Goal: Task Accomplishment & Management: Use online tool/utility

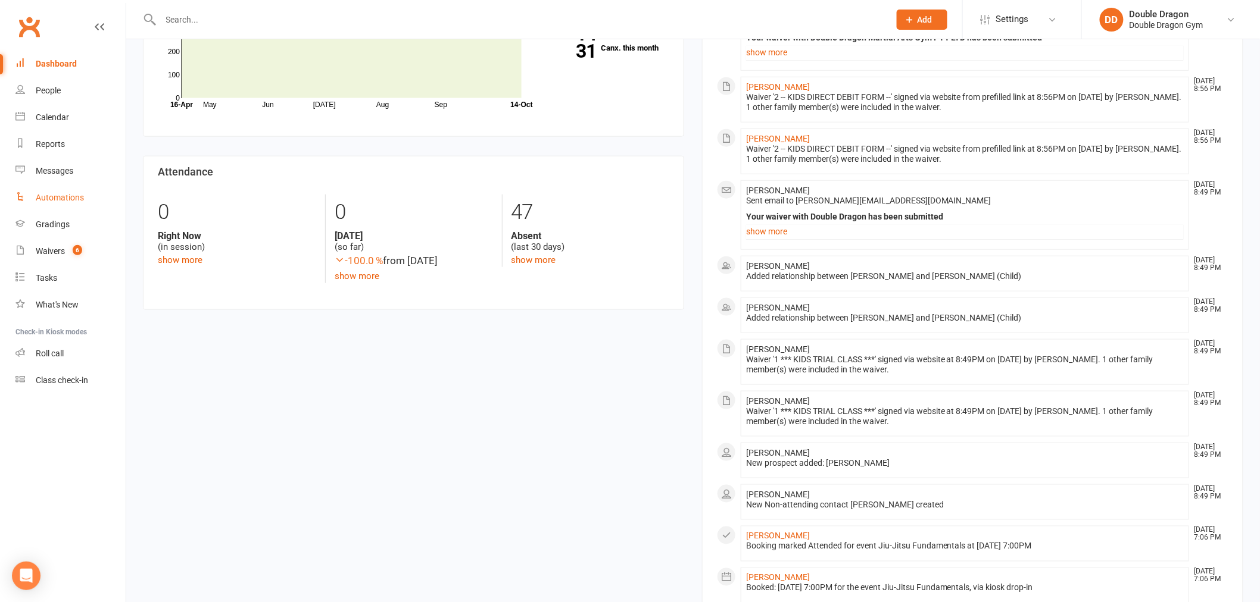
scroll to position [330, 0]
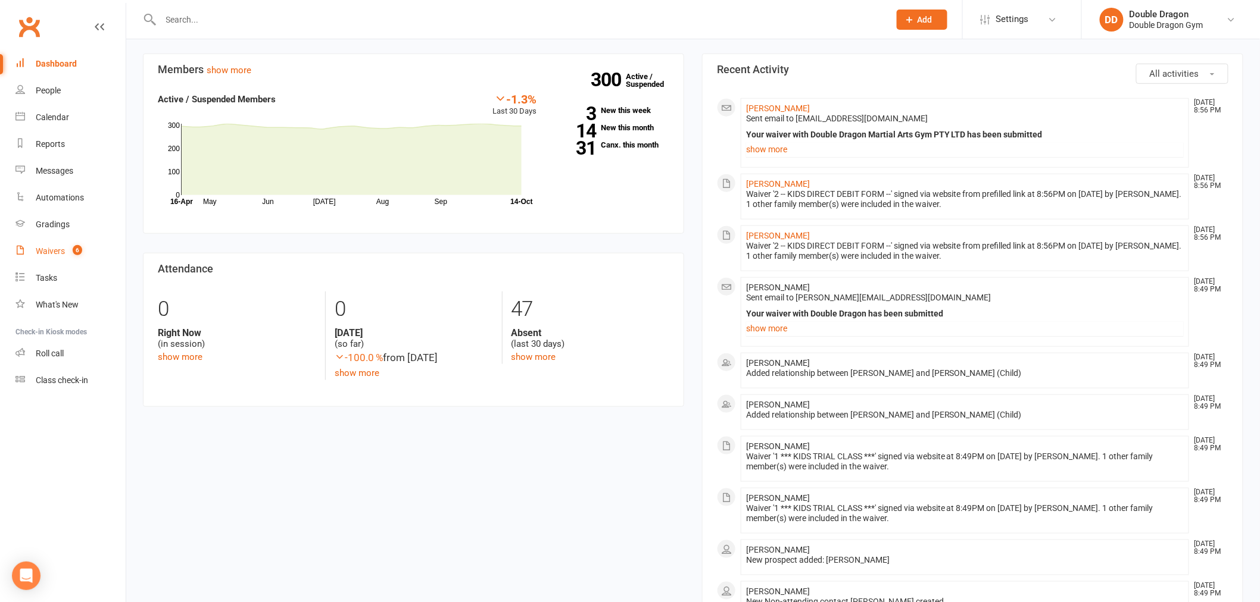
click at [56, 241] on link "Waivers 6" at bounding box center [70, 251] width 110 height 27
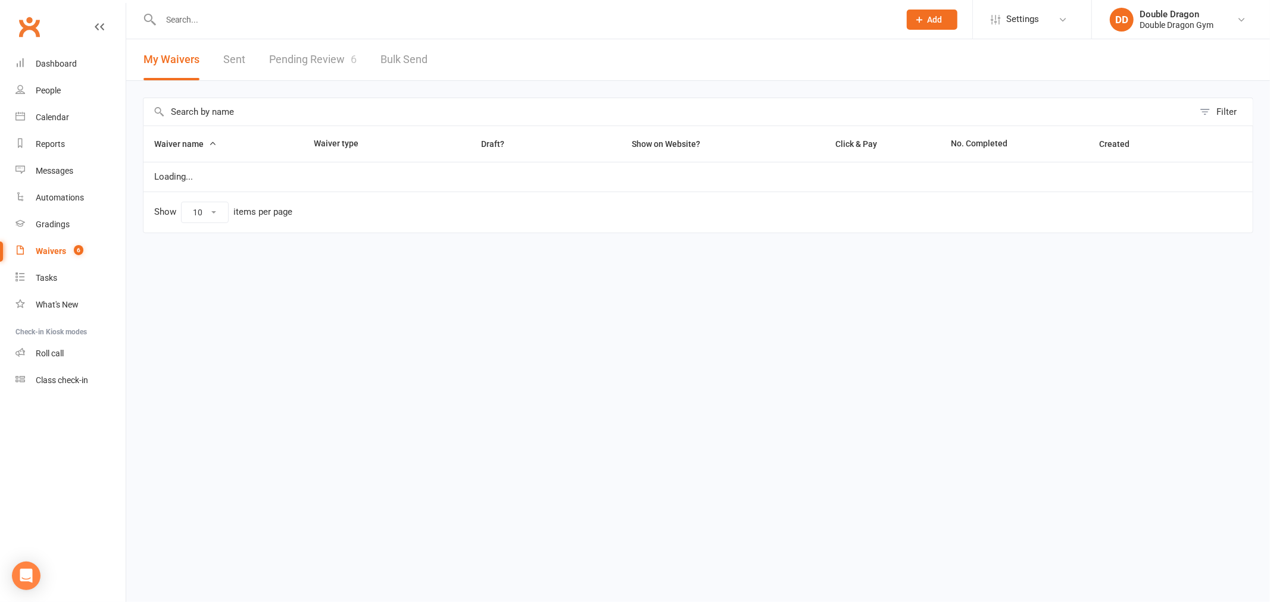
click at [331, 63] on link "Pending Review 6" at bounding box center [313, 59] width 88 height 41
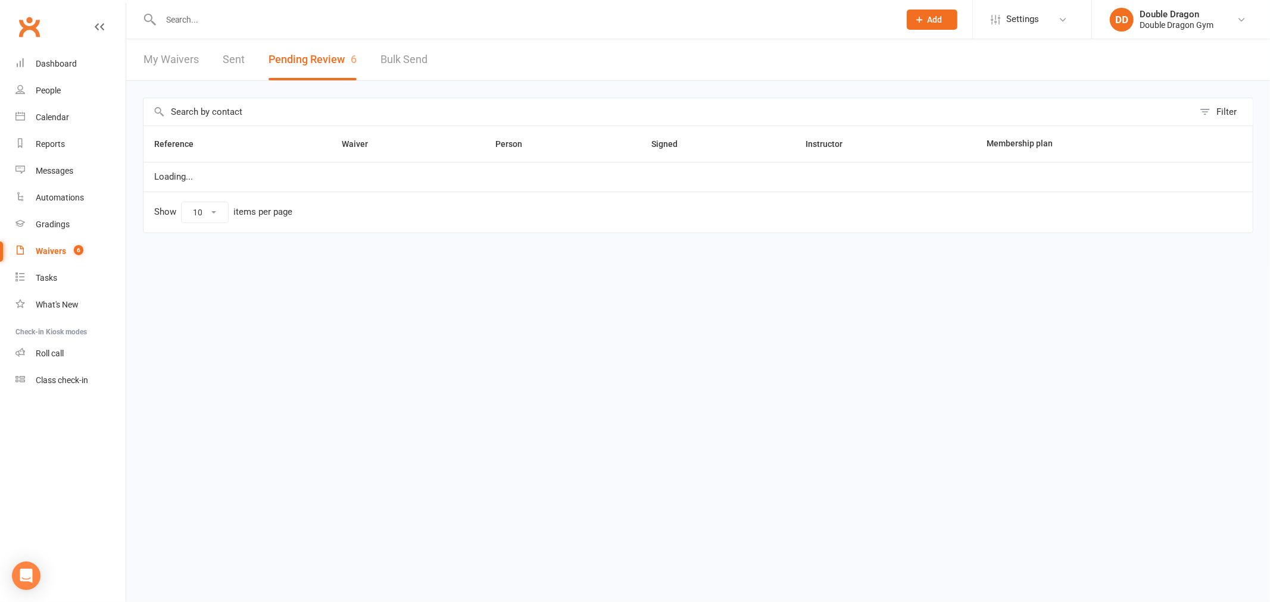
select select "100"
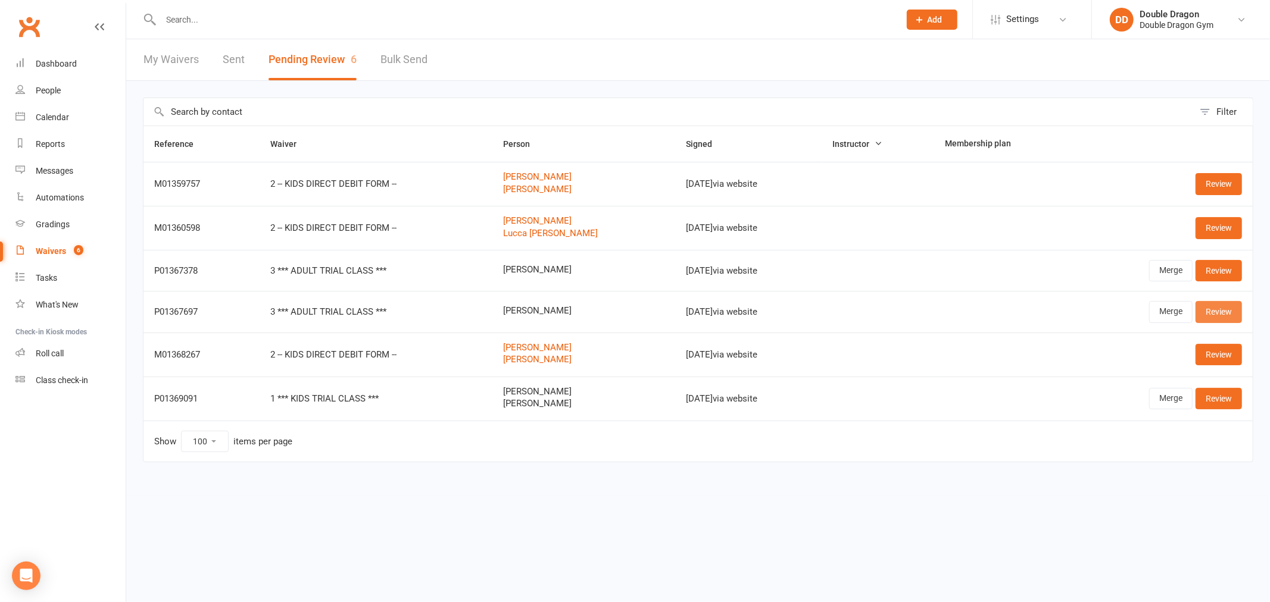
click at [1227, 310] on link "Review" at bounding box center [1218, 311] width 46 height 21
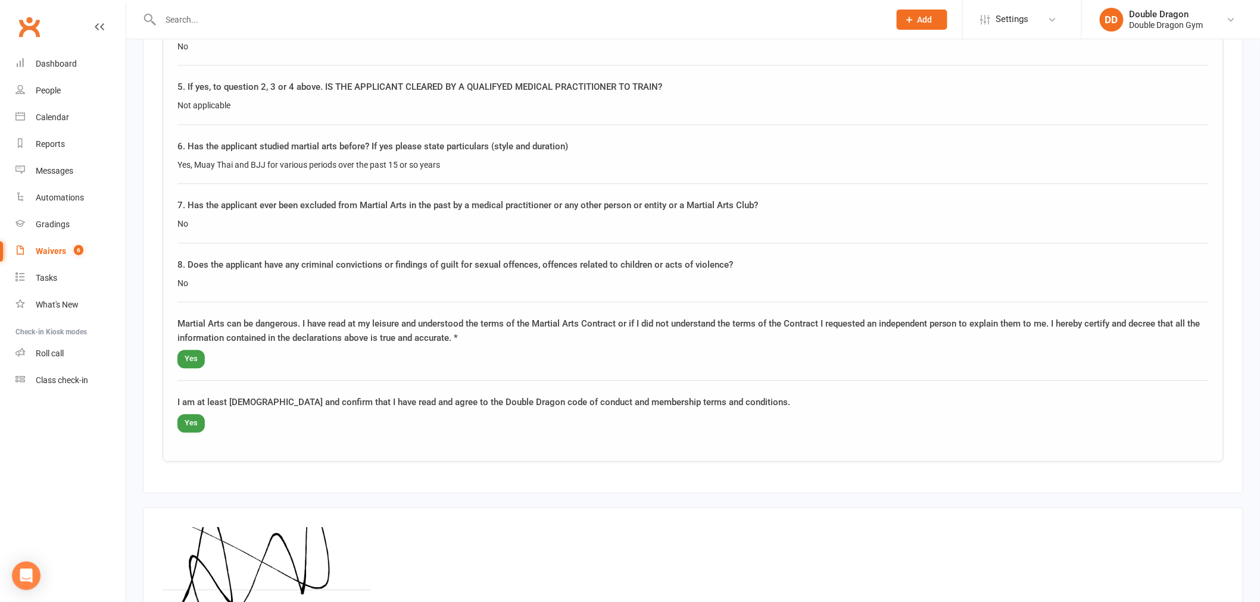
scroll to position [1202, 0]
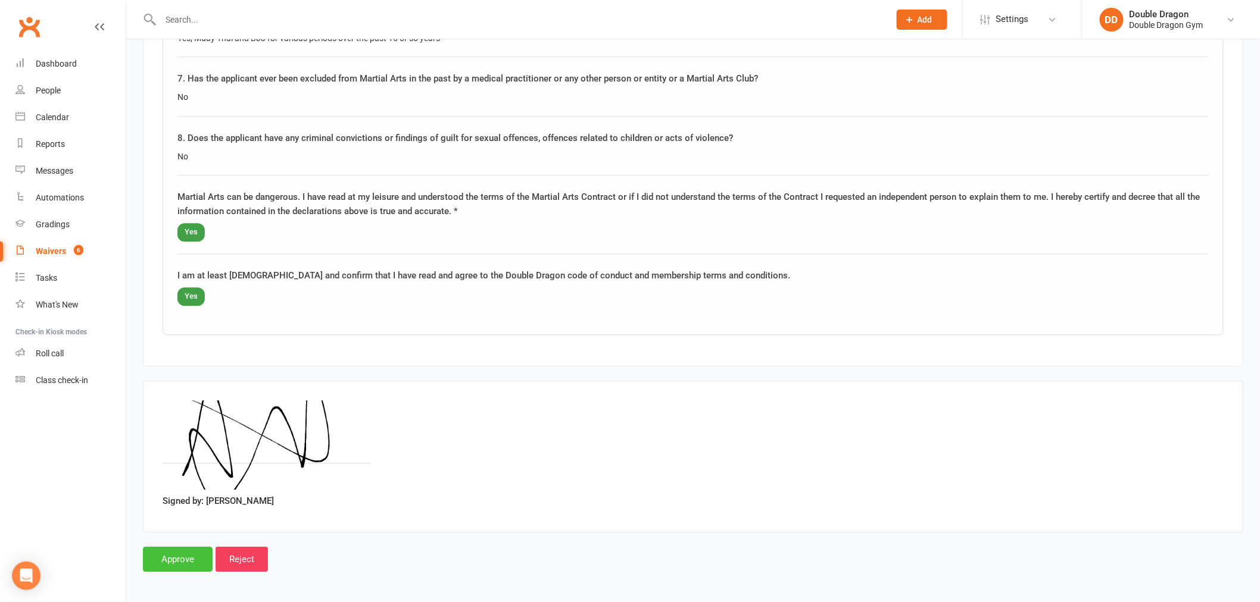
click at [164, 554] on input "Approve" at bounding box center [178, 559] width 70 height 25
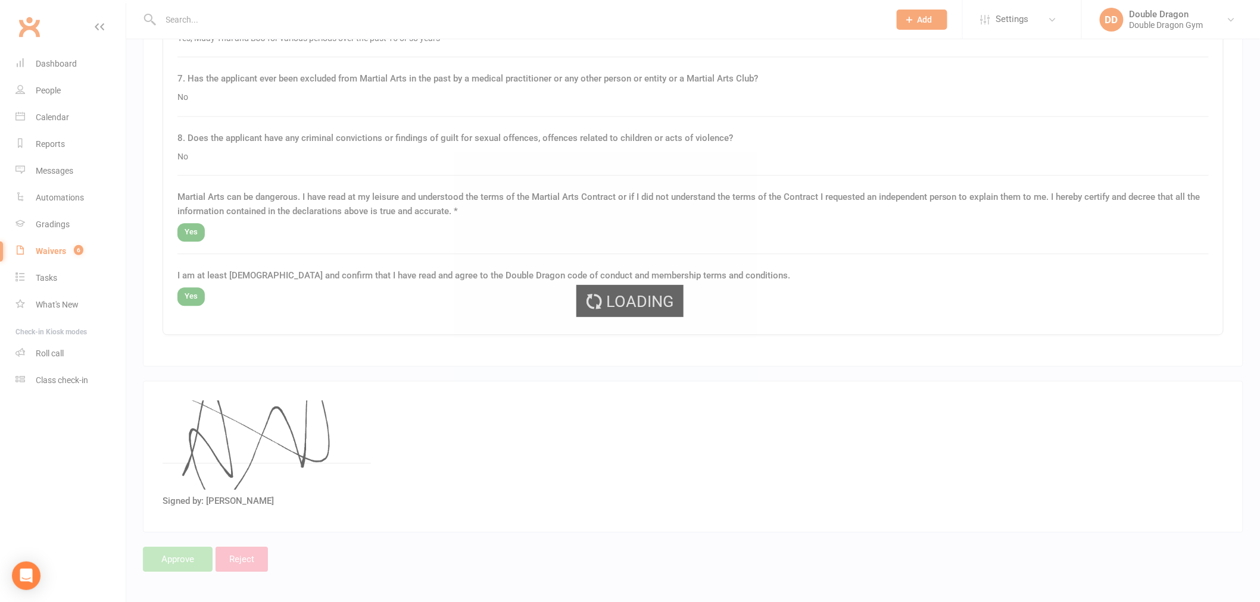
select select "100"
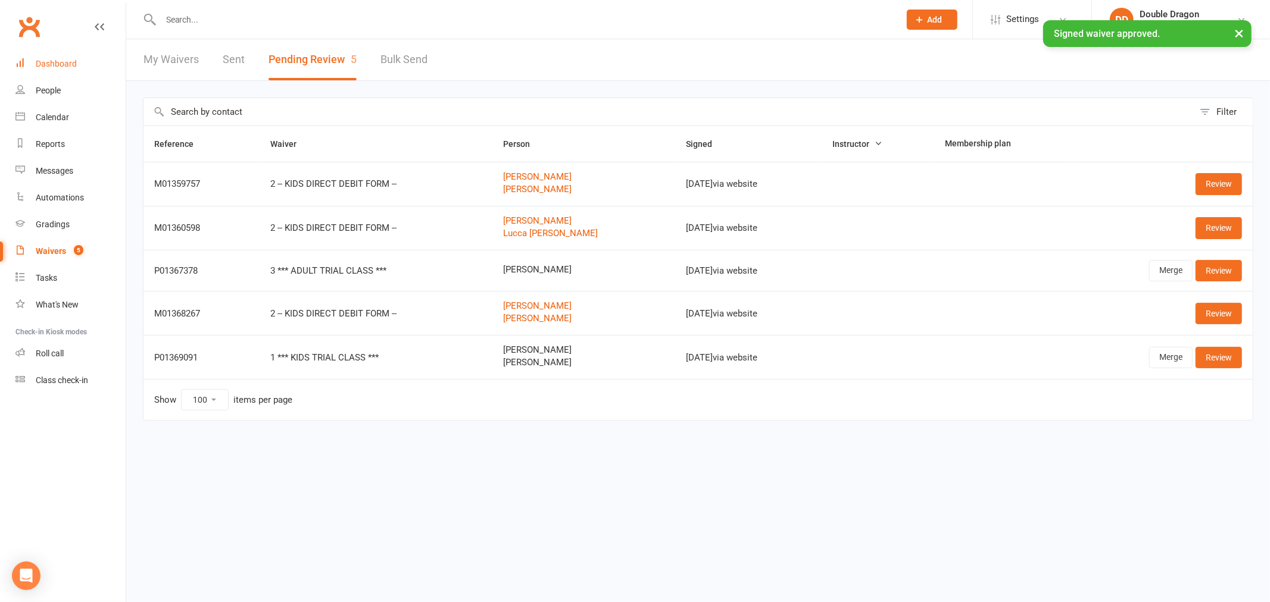
click at [77, 71] on link "Dashboard" at bounding box center [70, 64] width 110 height 27
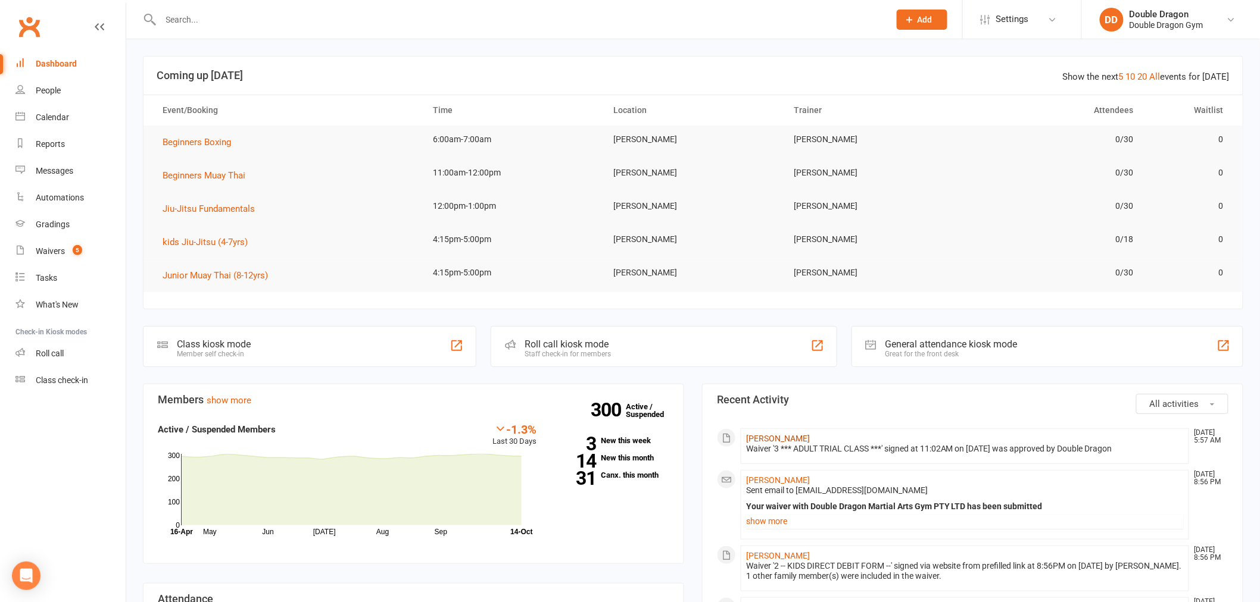
click at [769, 438] on link "[PERSON_NAME]" at bounding box center [778, 439] width 64 height 10
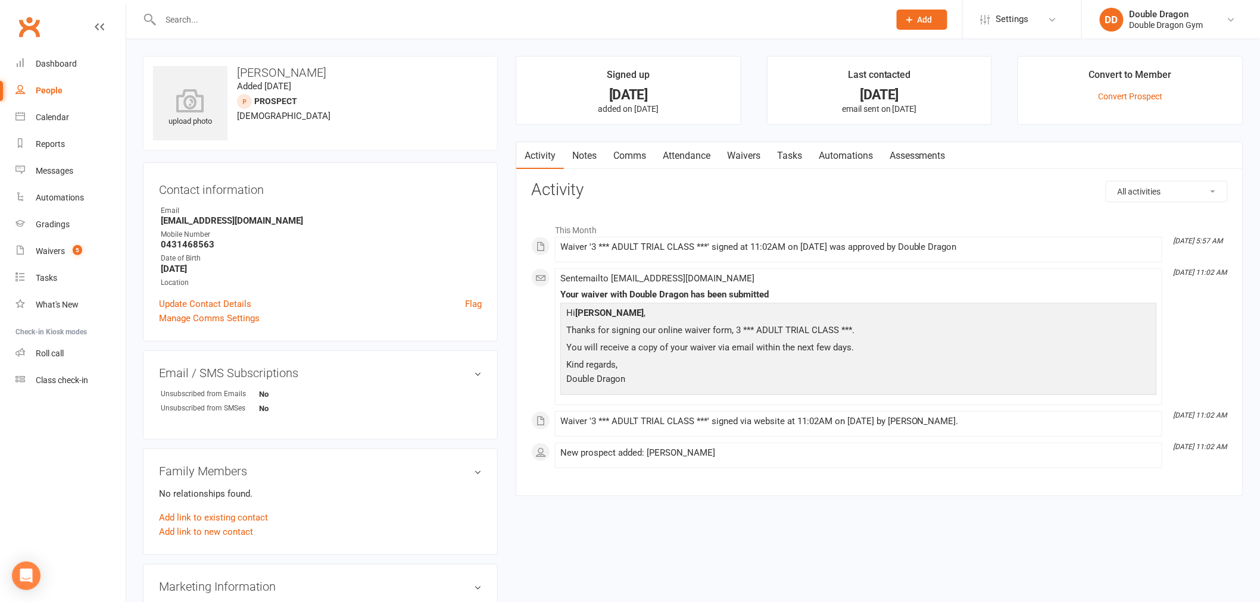
click at [741, 158] on link "Waivers" at bounding box center [744, 155] width 50 height 27
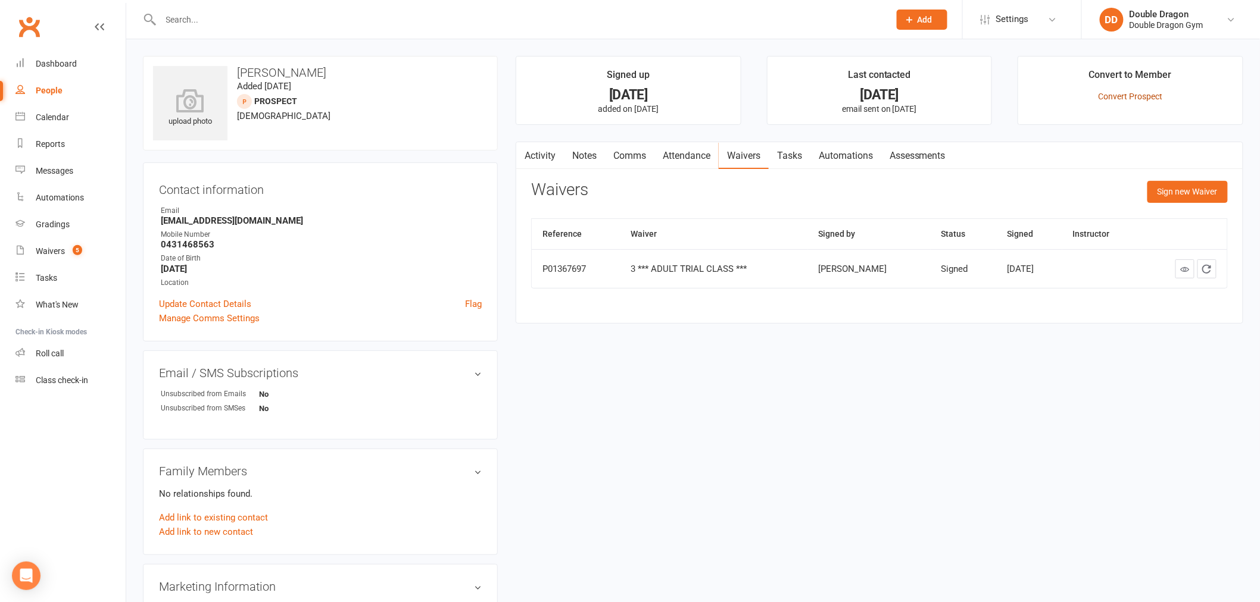
click at [1139, 99] on link "Convert Prospect" at bounding box center [1130, 97] width 64 height 10
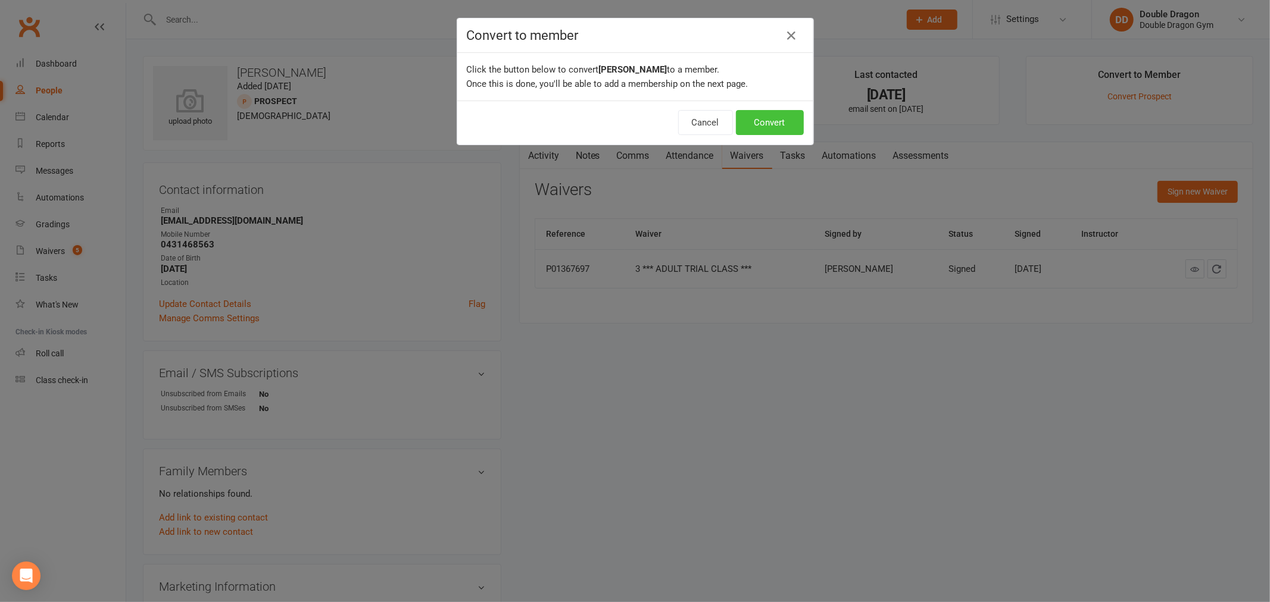
click at [758, 116] on button "Convert" at bounding box center [770, 122] width 68 height 25
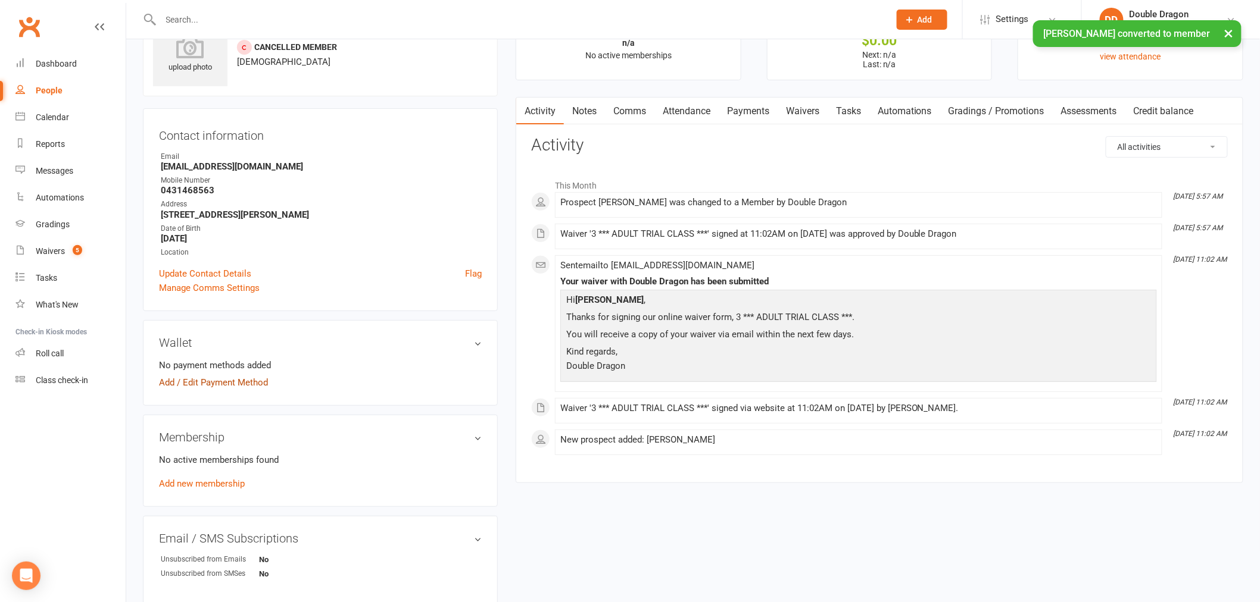
scroll to position [132, 0]
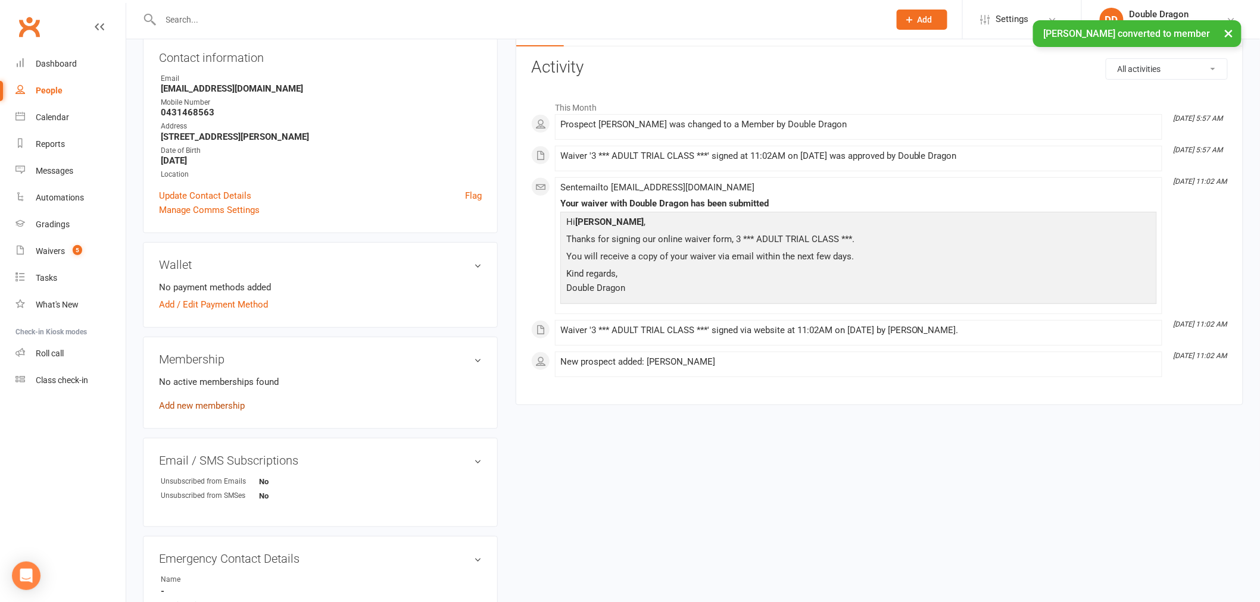
click at [223, 405] on link "Add new membership" at bounding box center [202, 406] width 86 height 11
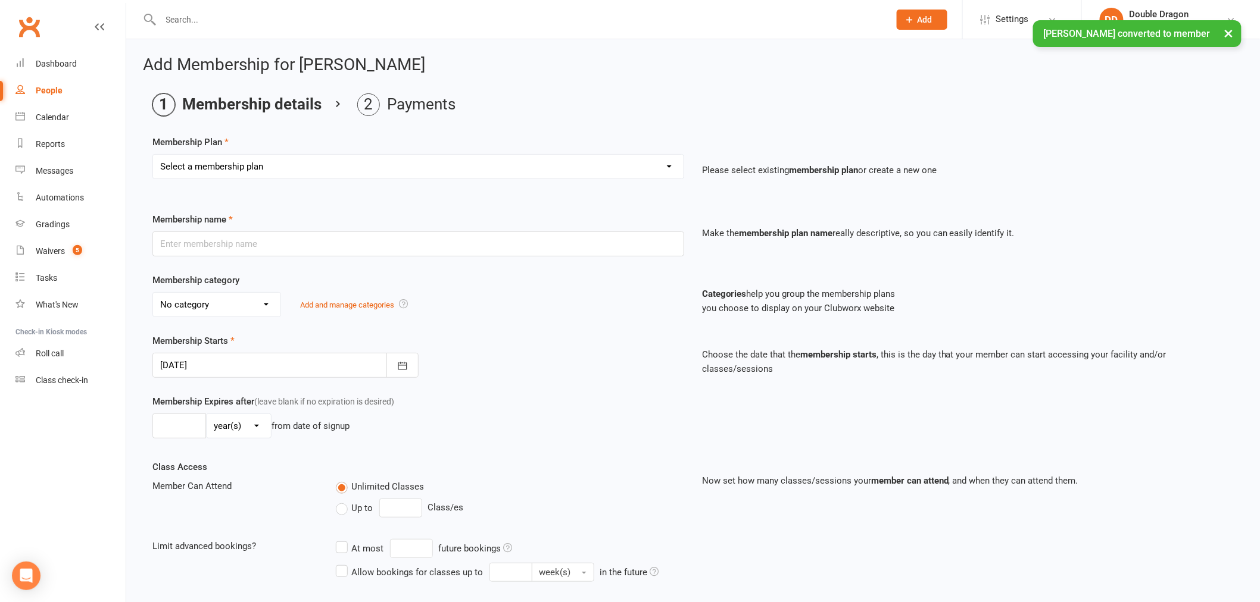
click at [270, 164] on select "Select a membership plan Create new Membership Plan Platinum Membership - Unlim…" at bounding box center [418, 167] width 530 height 24
select select "10"
click at [153, 155] on select "Select a membership plan Create new Membership Plan Platinum Membership - Unlim…" at bounding box center [418, 167] width 530 height 24
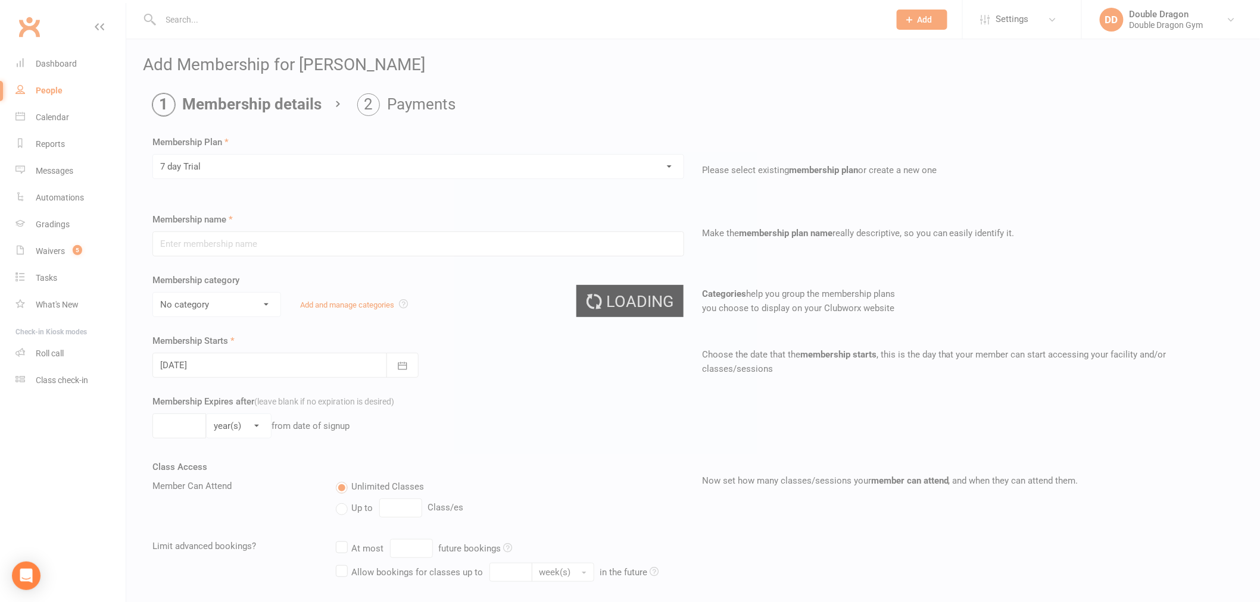
type input "7 day Trial"
select select "14"
type input "1"
select select "1"
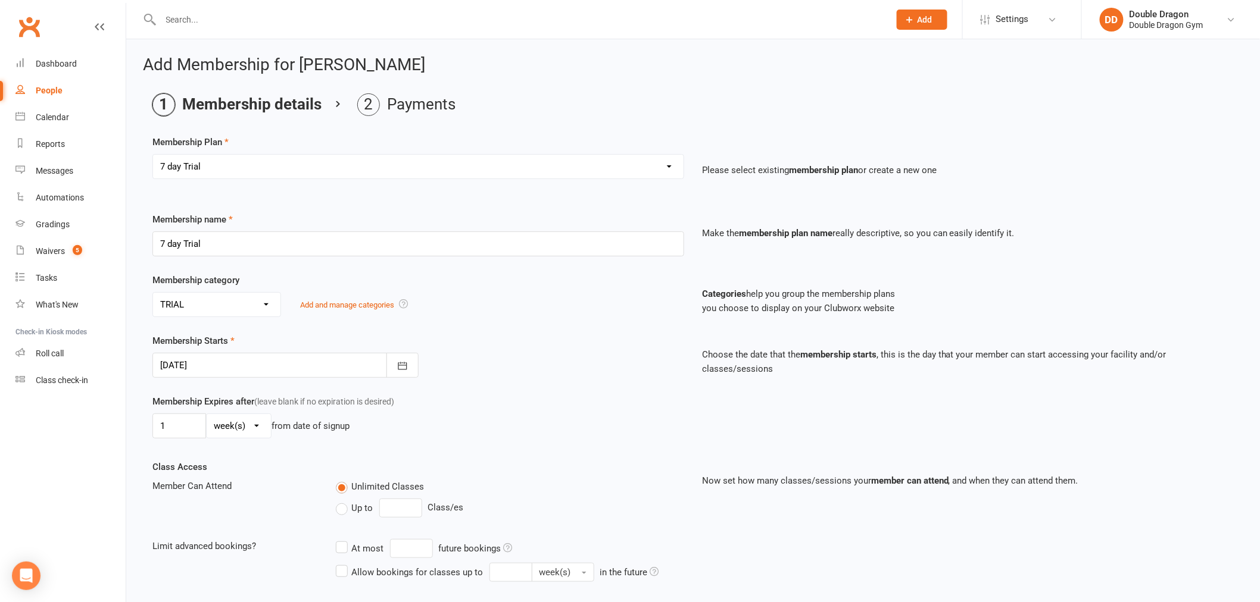
scroll to position [349, 0]
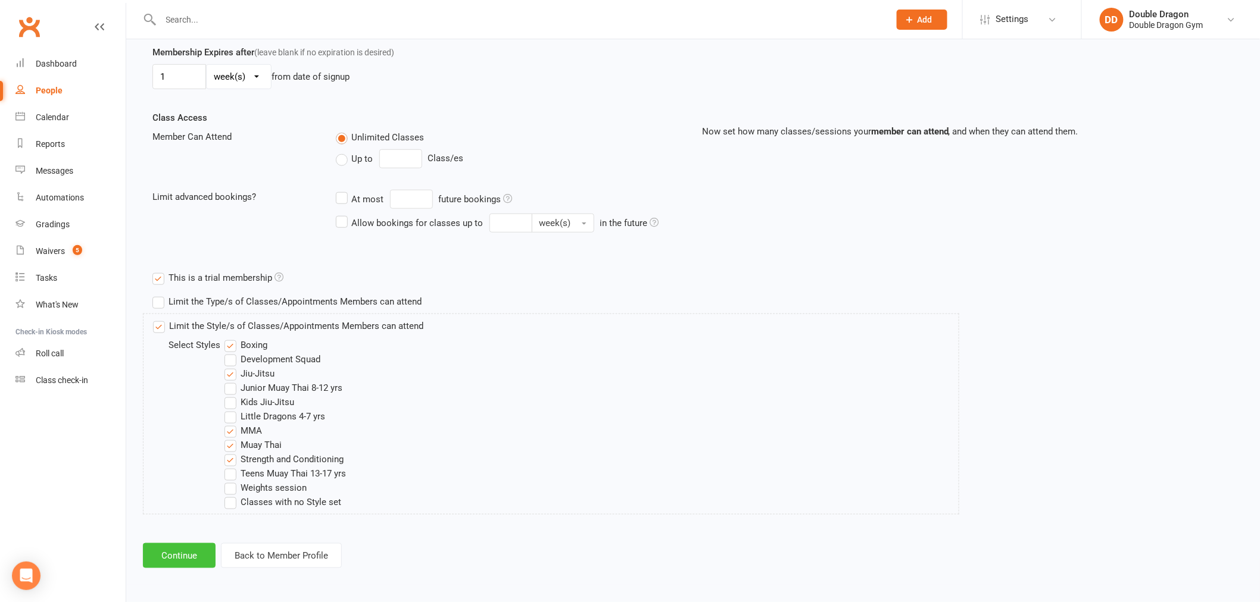
click at [165, 545] on button "Continue" at bounding box center [179, 556] width 73 height 25
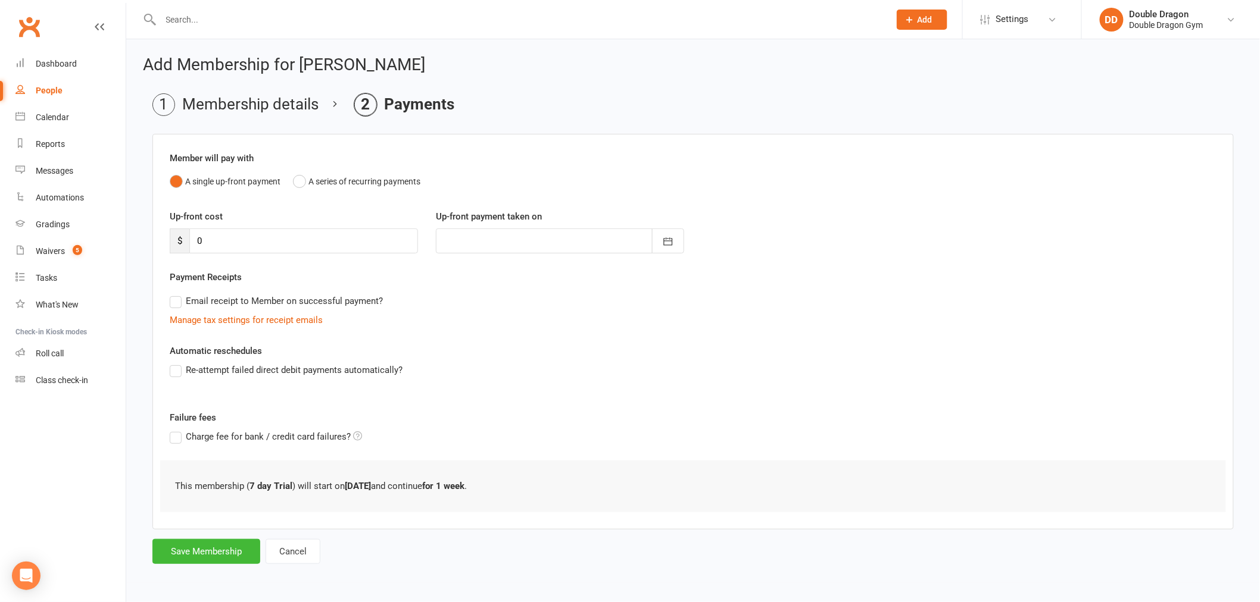
scroll to position [0, 0]
click at [195, 555] on button "Save Membership" at bounding box center [206, 551] width 108 height 25
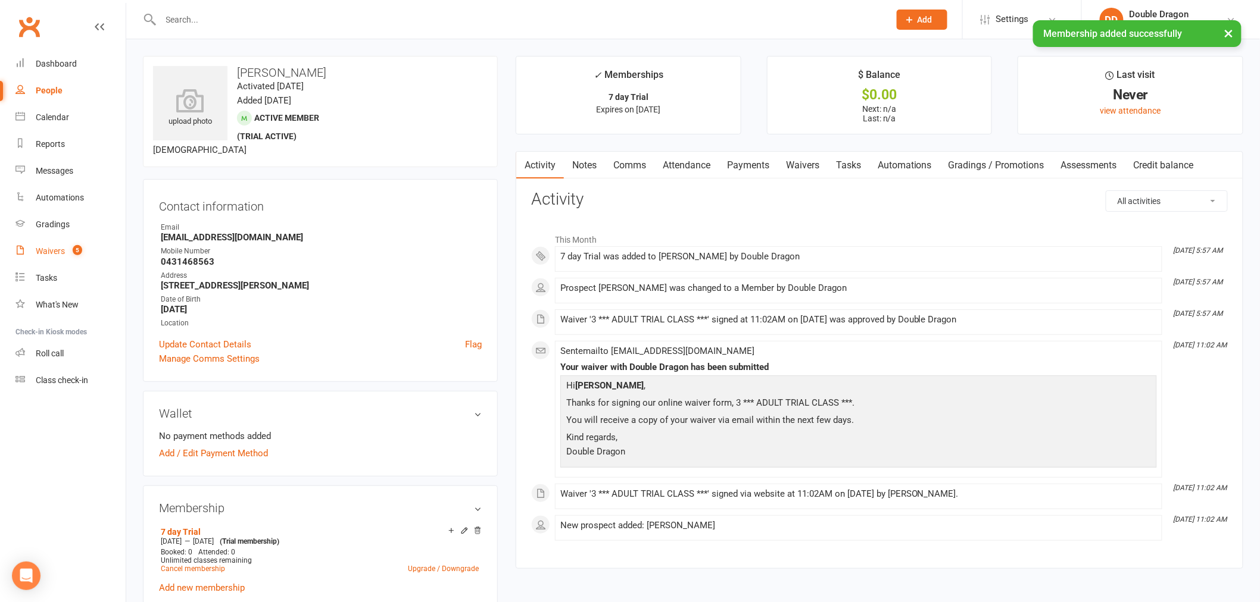
click at [51, 243] on link "Waivers 5" at bounding box center [70, 251] width 110 height 27
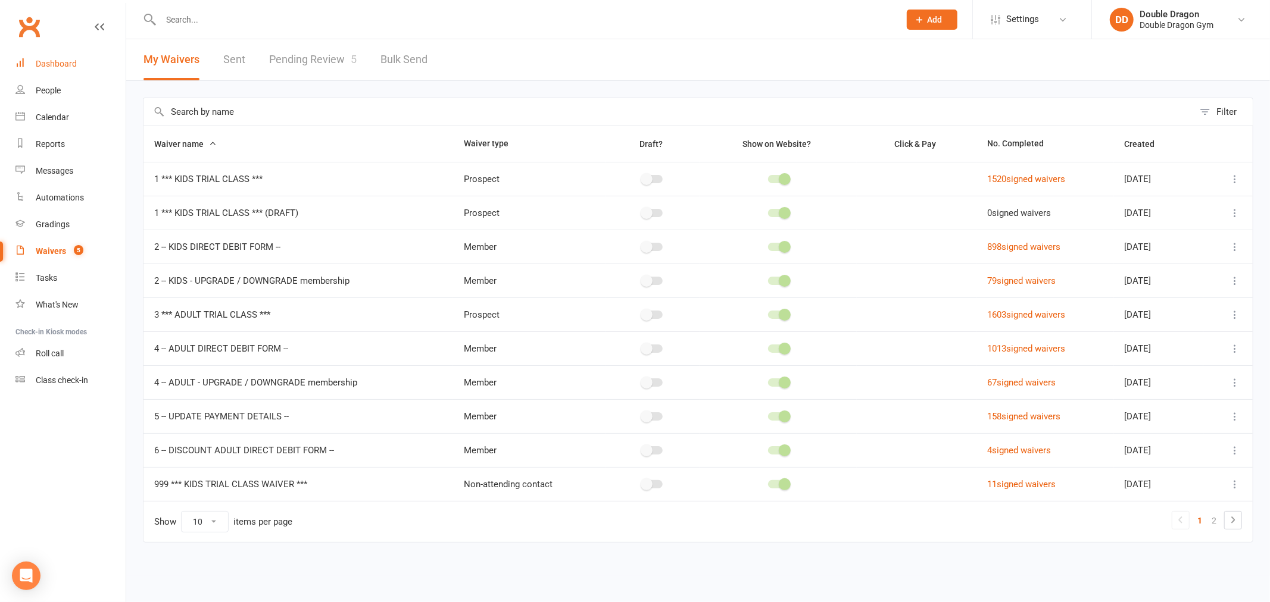
click at [56, 70] on link "Dashboard" at bounding box center [70, 64] width 110 height 27
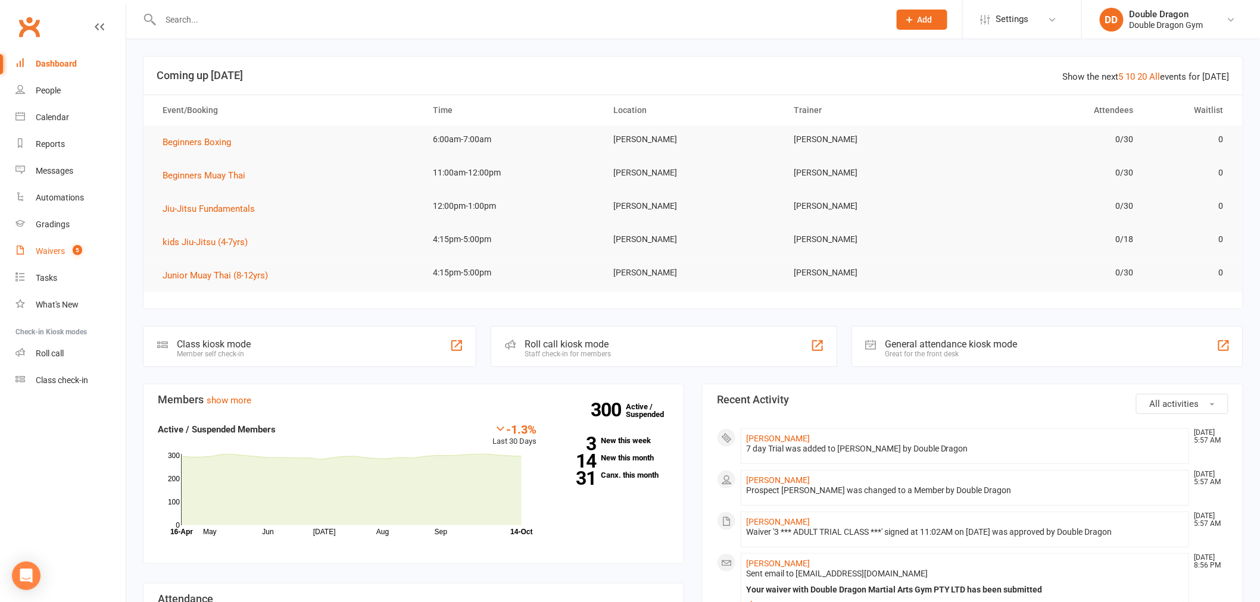
click at [44, 246] on div "Waivers" at bounding box center [50, 251] width 29 height 10
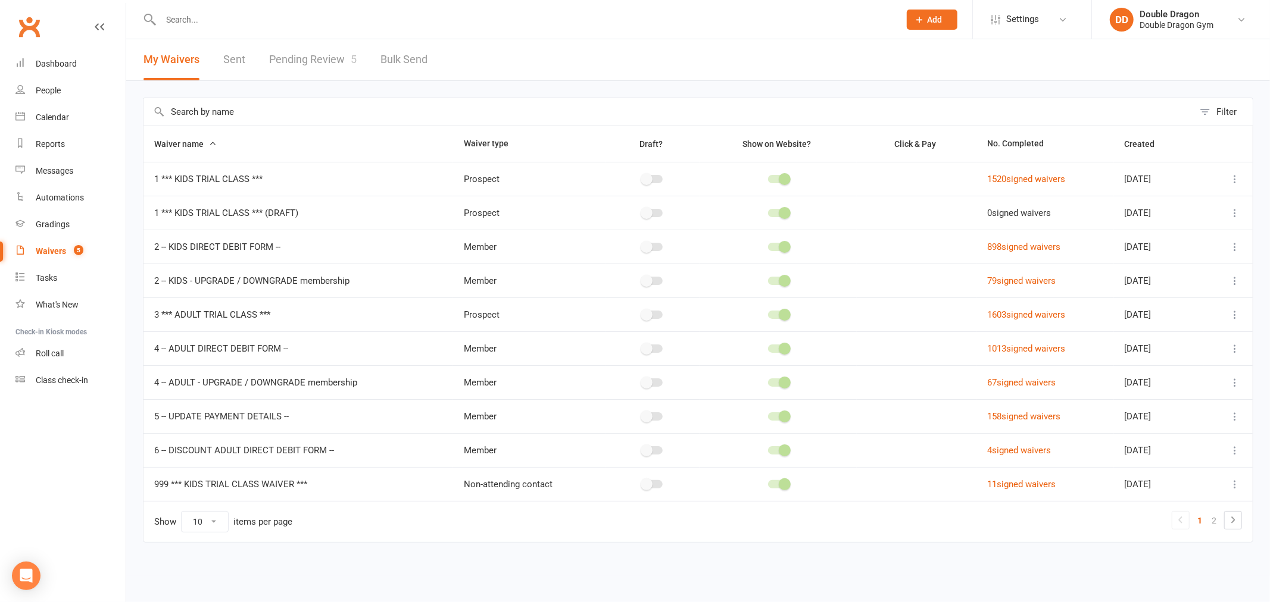
click at [330, 58] on link "Pending Review 5" at bounding box center [313, 59] width 88 height 41
select select "100"
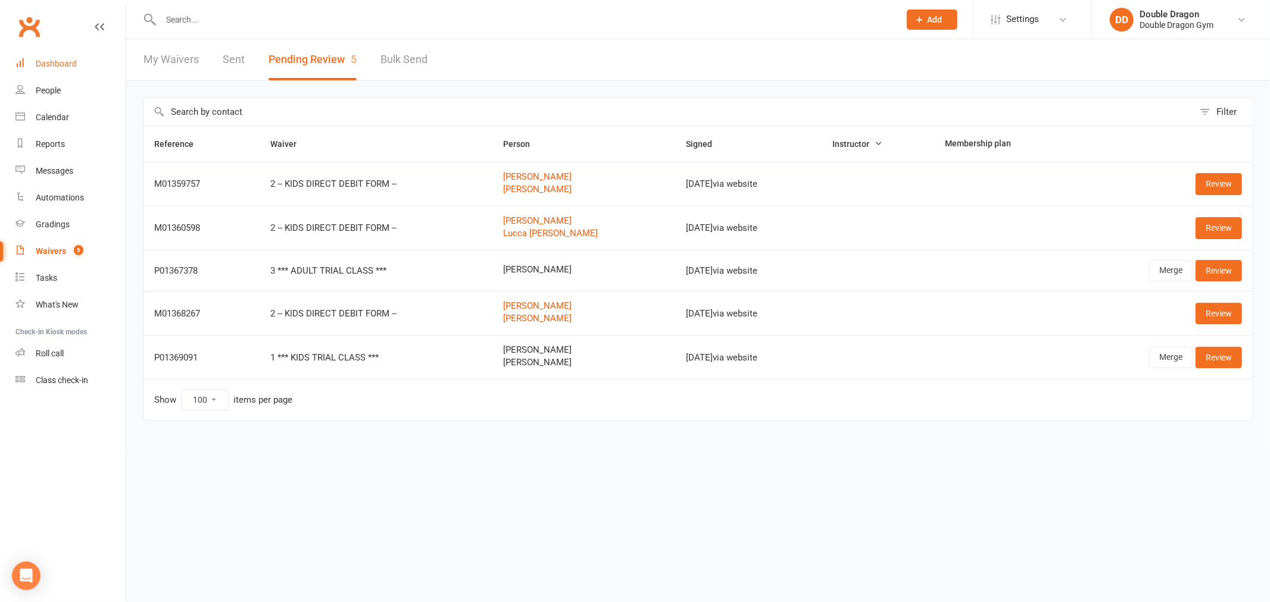
click at [66, 63] on div "Dashboard" at bounding box center [56, 64] width 41 height 10
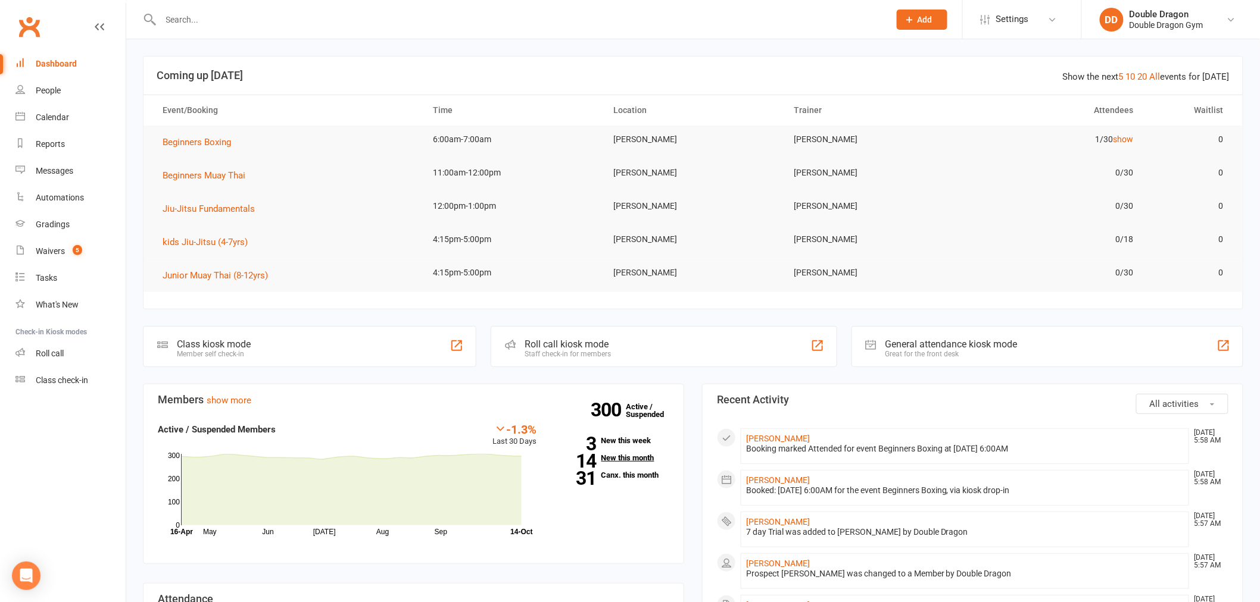
click at [626, 456] on link "14 New this month" at bounding box center [612, 458] width 114 height 8
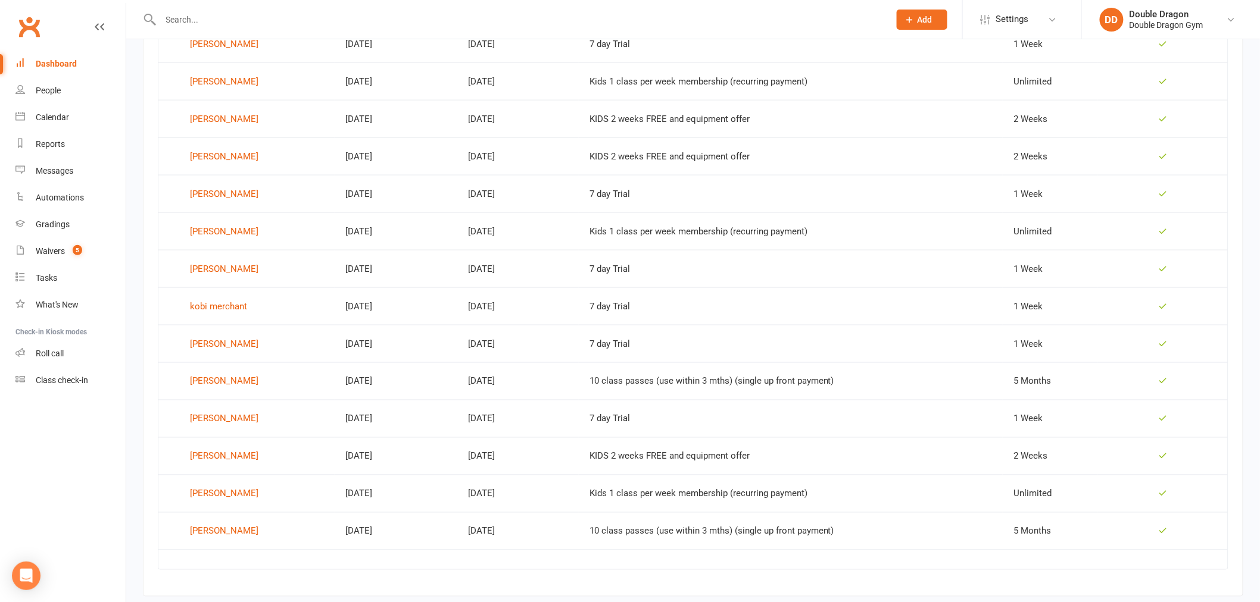
scroll to position [622, 0]
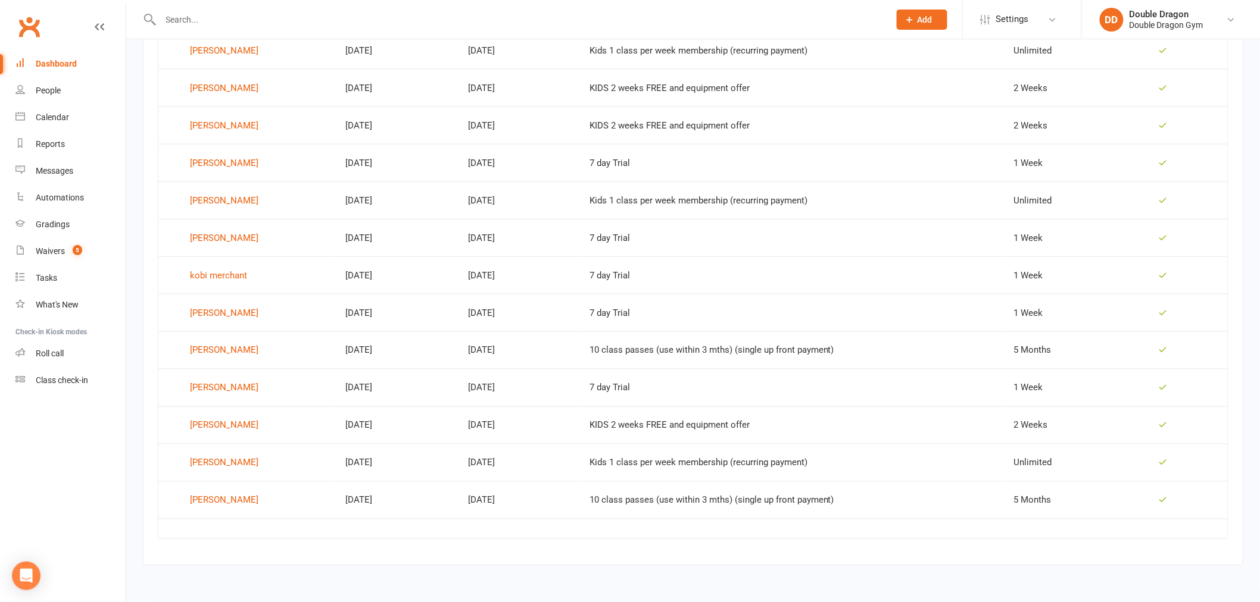
click at [64, 68] on link "Dashboard" at bounding box center [70, 64] width 110 height 27
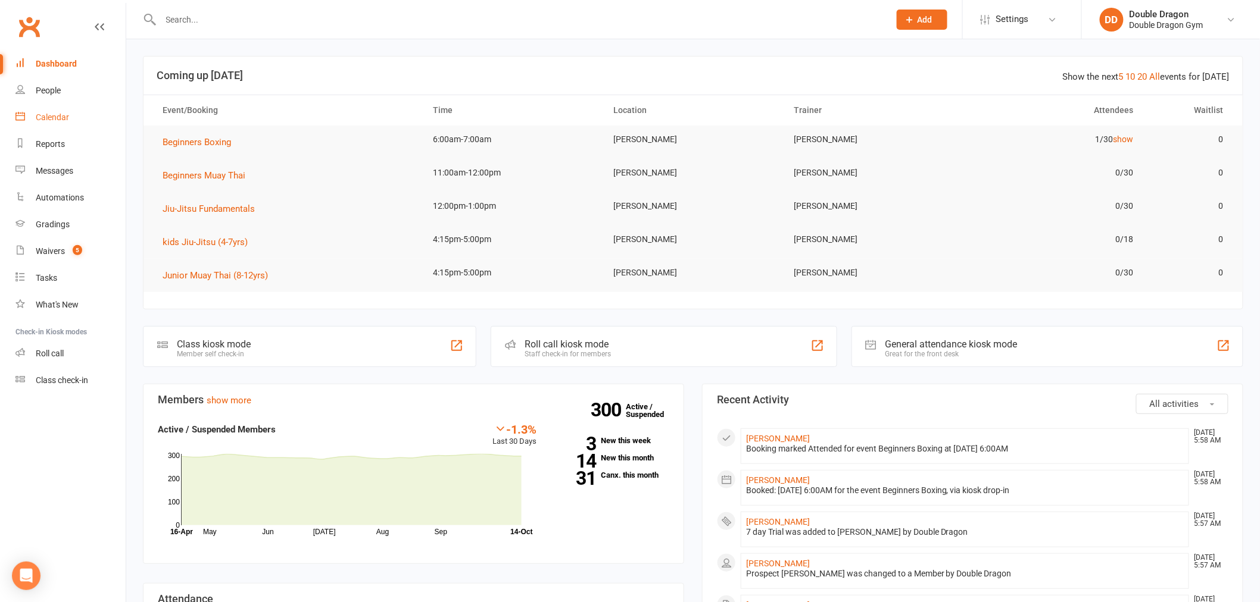
click at [55, 121] on div "Calendar" at bounding box center [52, 118] width 33 height 10
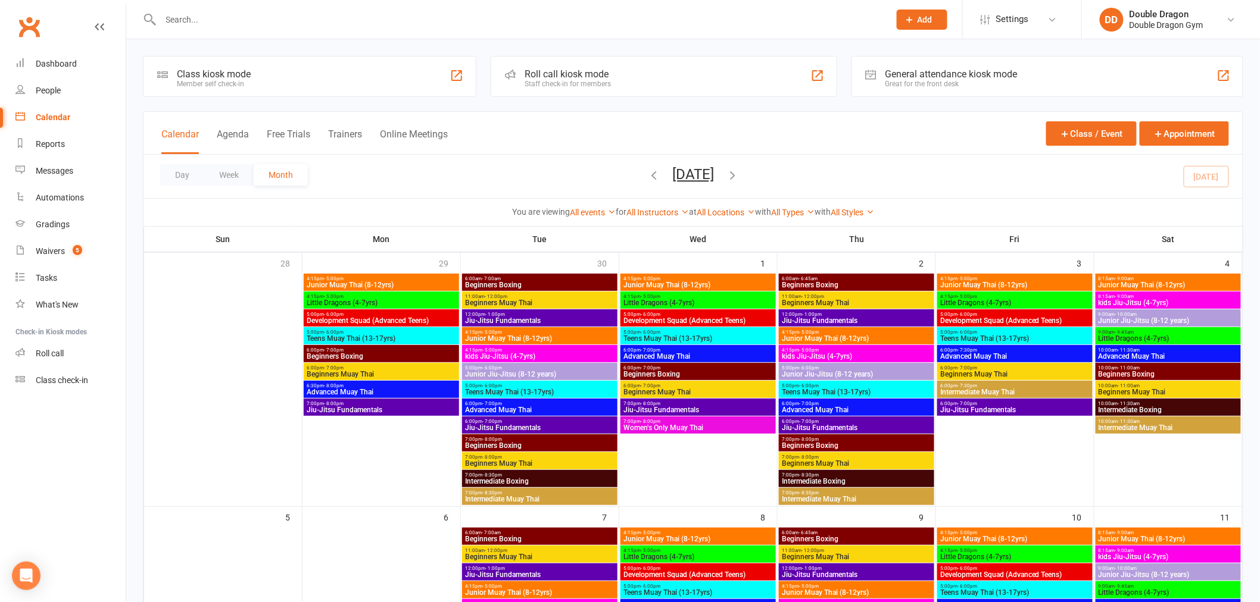
click at [656, 76] on div "Roll call kiosk mode Staff check-in for members" at bounding box center [664, 76] width 346 height 41
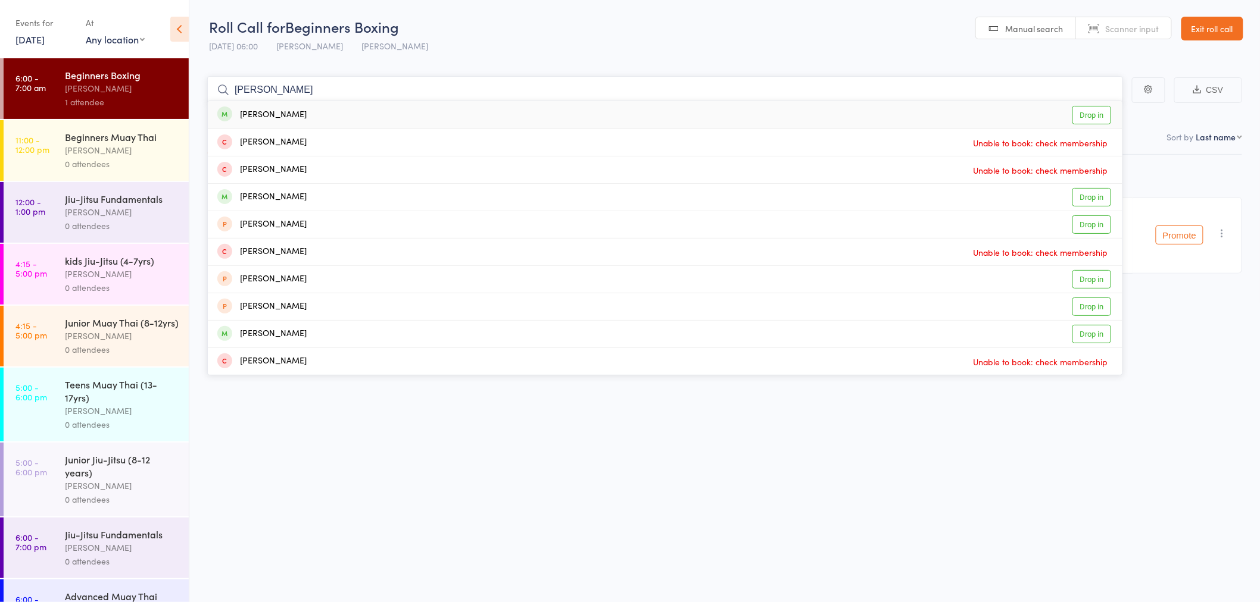
type input "alex hou"
click at [1085, 108] on link "Drop in" at bounding box center [1091, 115] width 39 height 18
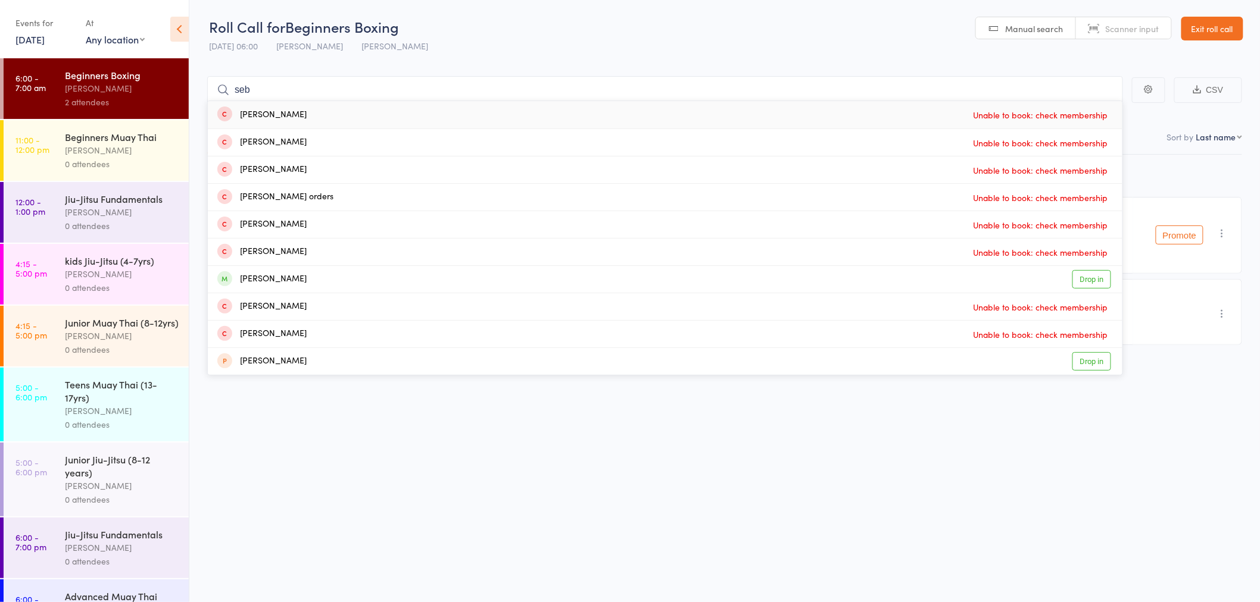
click at [572, 54] on header "Roll Call for Beginners Boxing [DATE] 06:00 [PERSON_NAME] Manual search Scanner…" at bounding box center [724, 29] width 1070 height 58
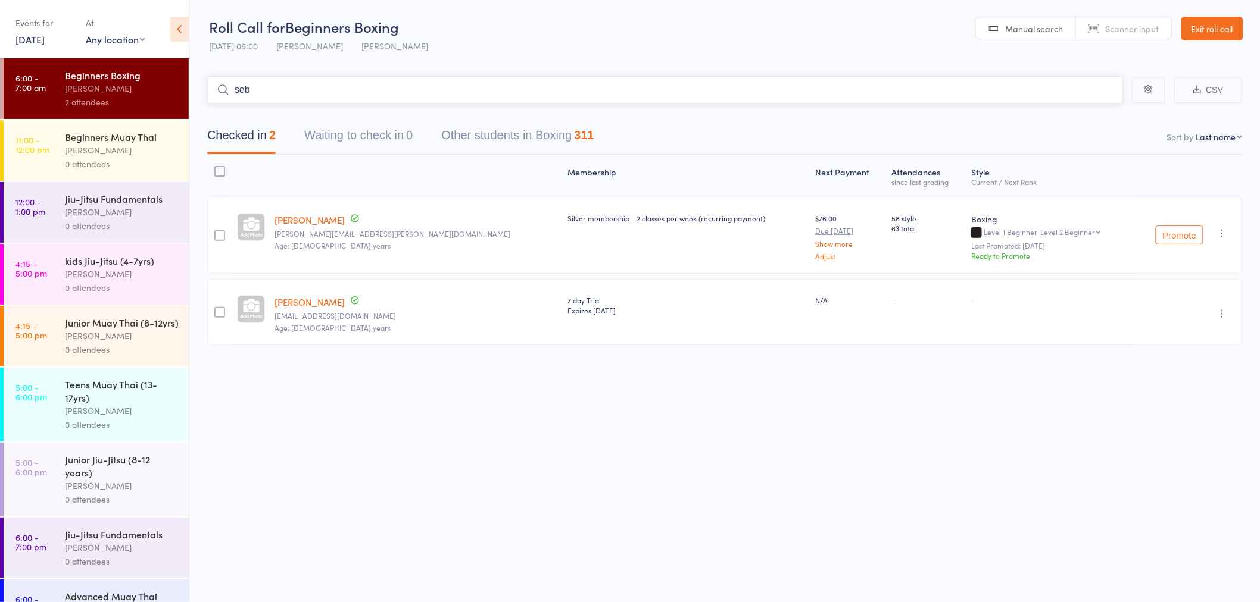
click at [329, 99] on input "seb" at bounding box center [665, 89] width 916 height 27
type input "s"
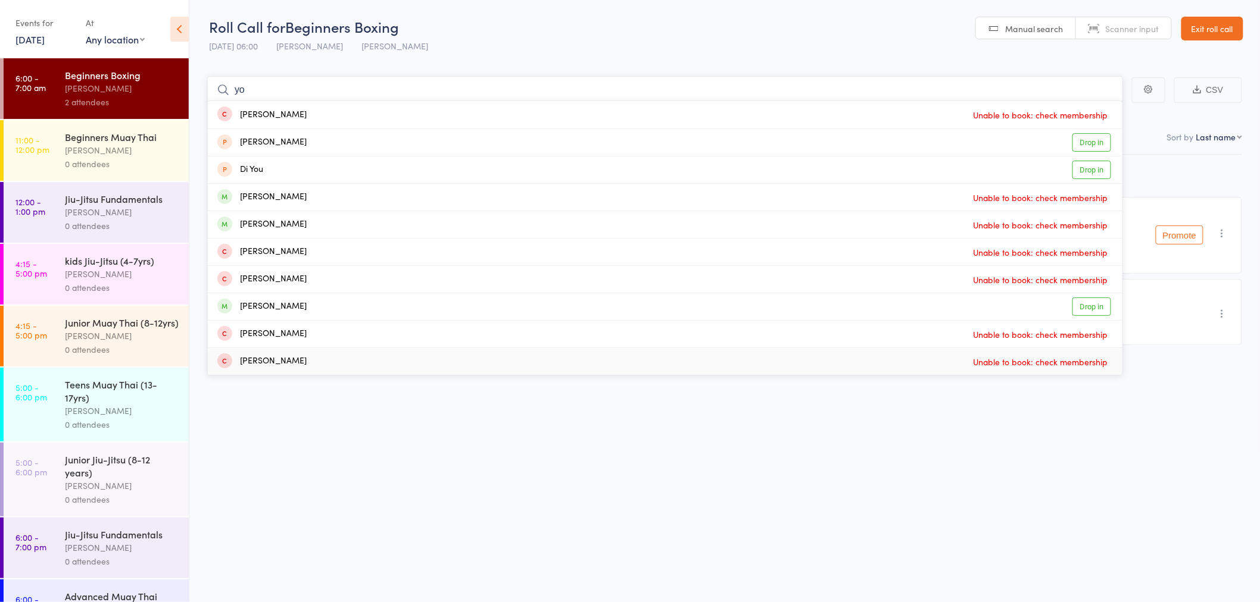
type input "y"
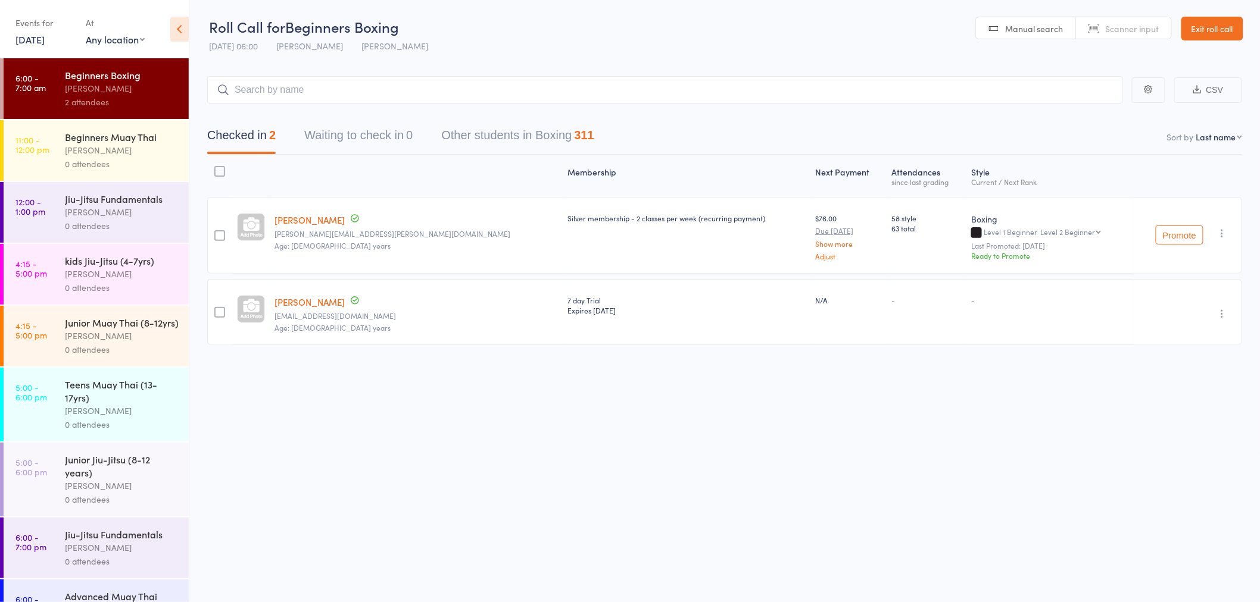
click at [466, 402] on div "Roll Call for Beginners Boxing 14 Oct 06:00 Shane Greenwood Sutherland Manual s…" at bounding box center [630, 301] width 1260 height 602
click at [286, 90] on input "search" at bounding box center [665, 89] width 916 height 27
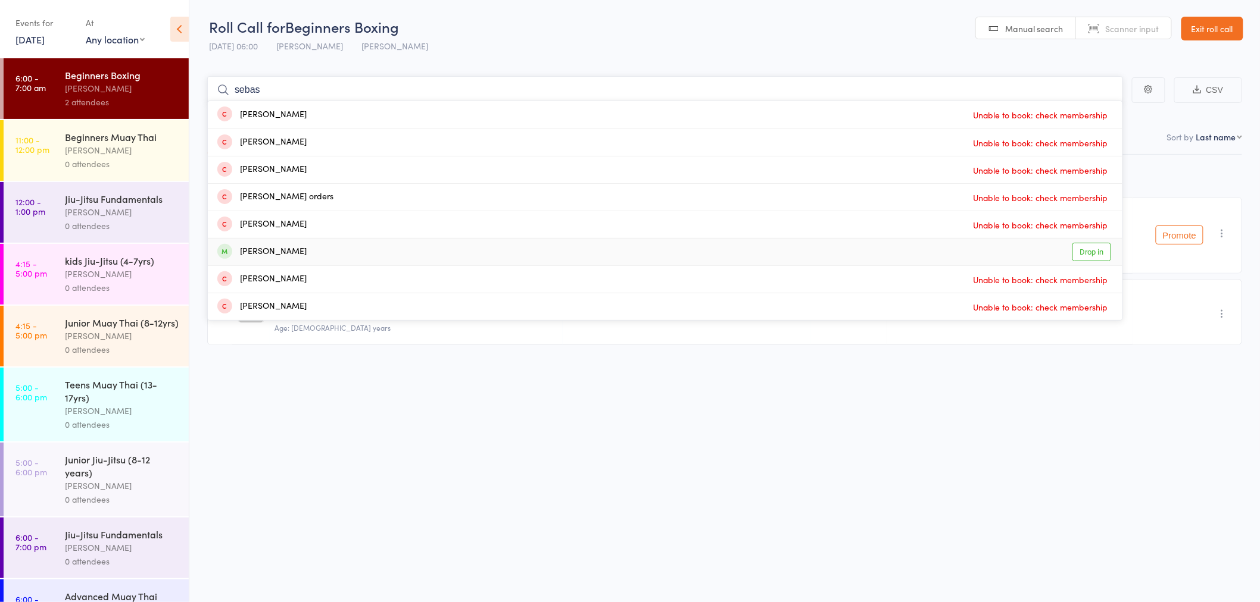
type input "sebas"
click at [1088, 257] on link "Drop in" at bounding box center [1091, 252] width 39 height 18
